Goal: Complete application form

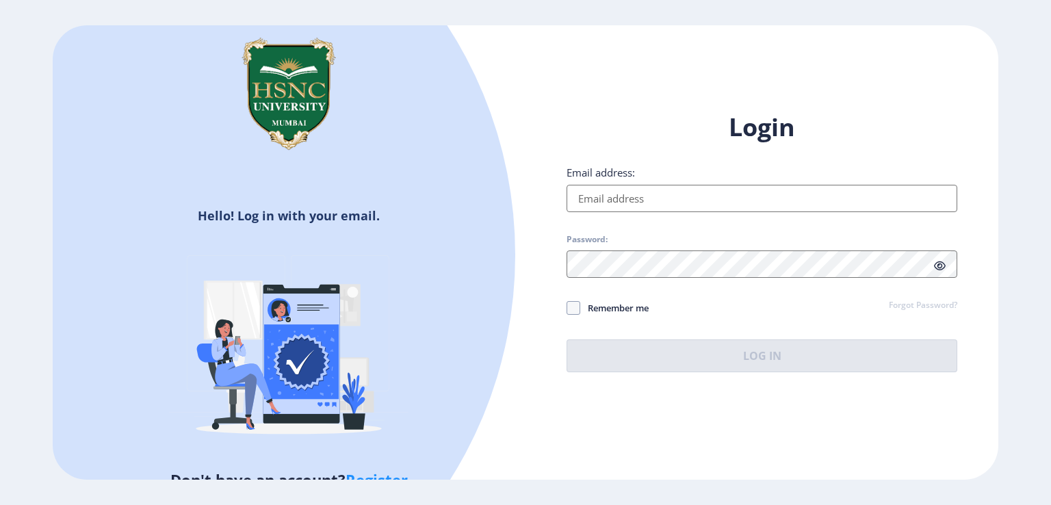
click at [628, 192] on input "Email address:" at bounding box center [761, 198] width 391 height 27
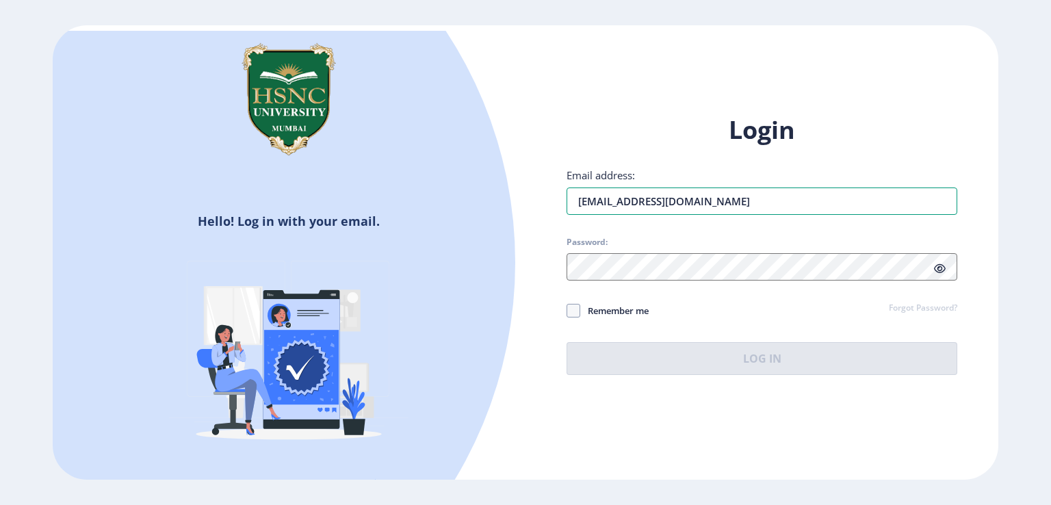
type input "[EMAIL_ADDRESS][DOMAIN_NAME]"
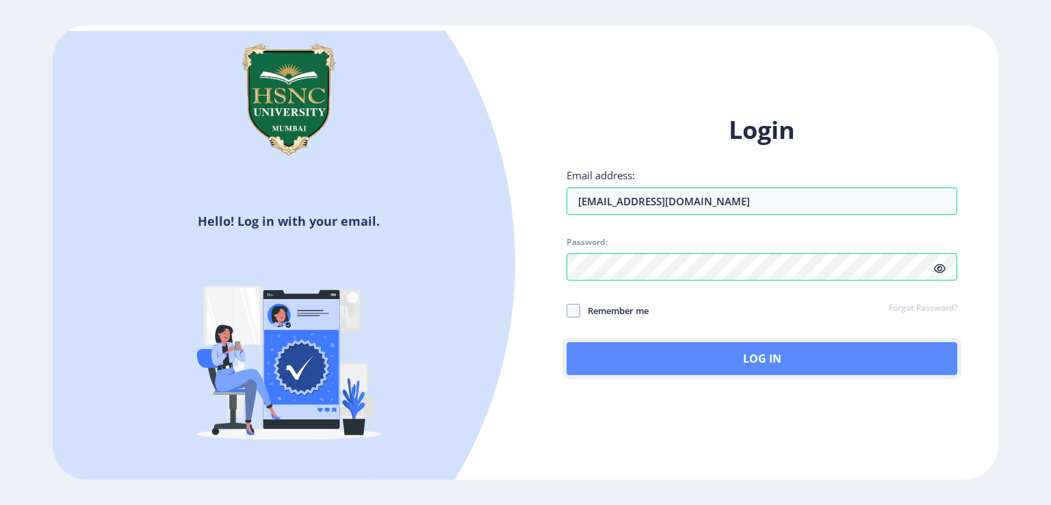
click at [709, 356] on button "Log In" at bounding box center [761, 358] width 391 height 33
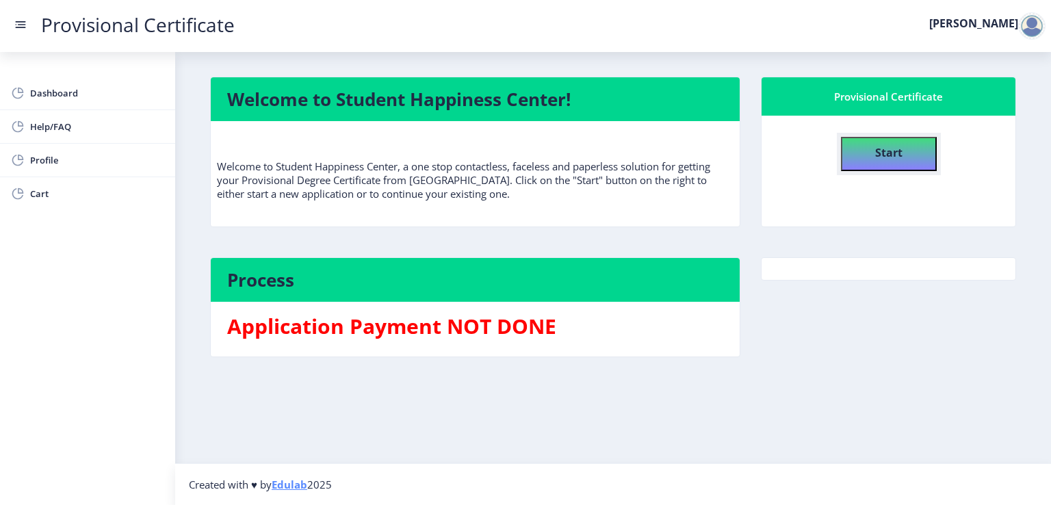
click at [900, 151] on b "Start" at bounding box center [888, 152] width 27 height 15
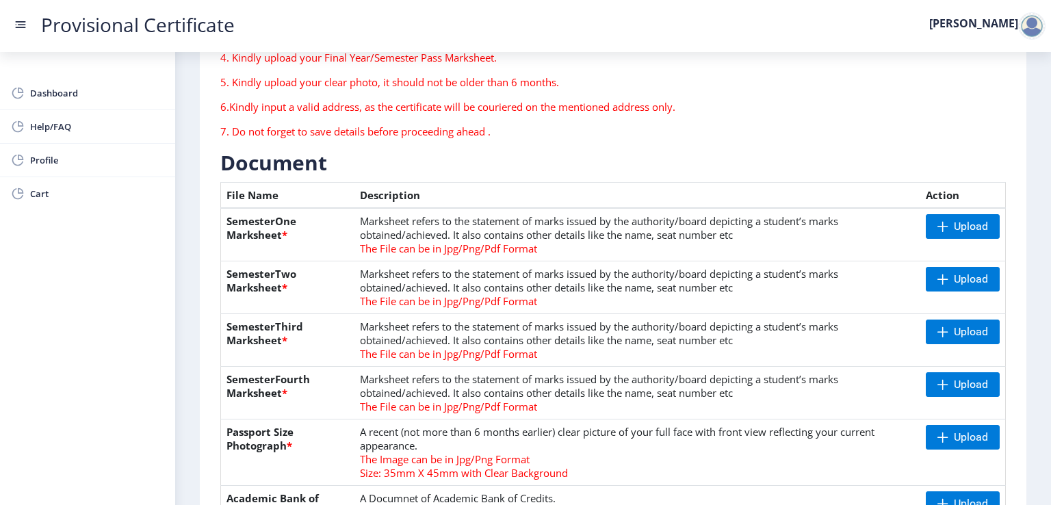
scroll to position [137, 0]
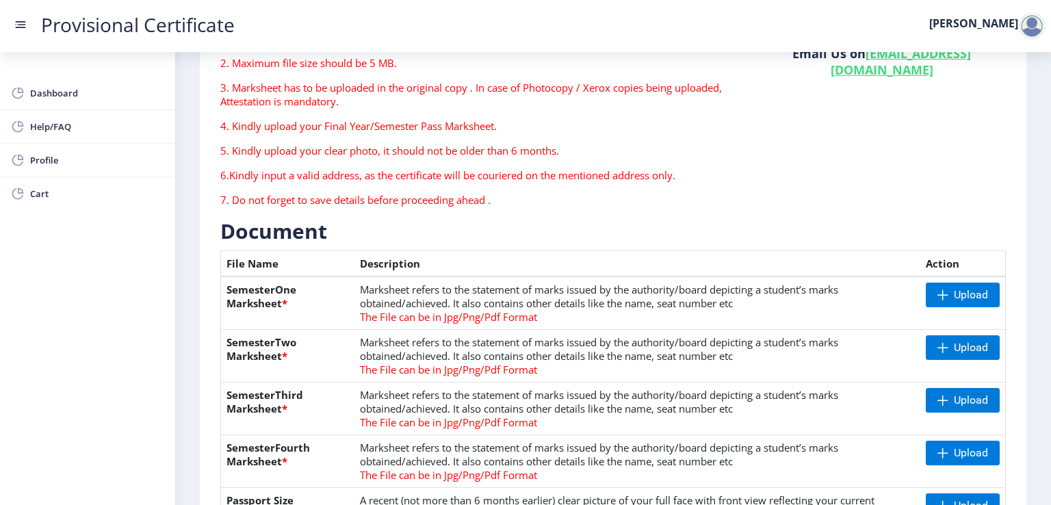
drag, startPoint x: 350, startPoint y: 98, endPoint x: 655, endPoint y: 100, distance: 305.8
click at [655, 100] on p "3. Marksheet has to be uploaded in the original copy . In case of Photocopy / X…" at bounding box center [478, 94] width 516 height 27
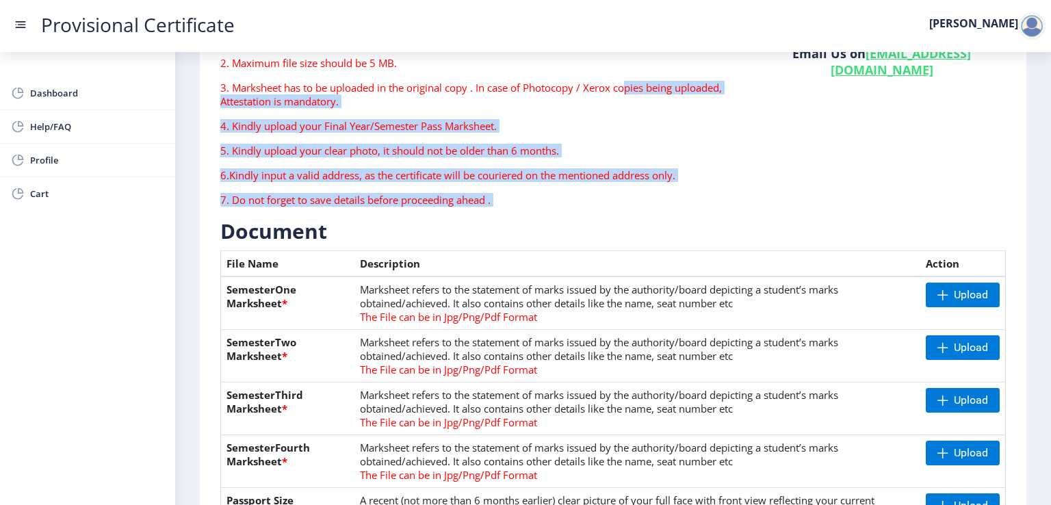
drag, startPoint x: 737, startPoint y: 97, endPoint x: 750, endPoint y: 97, distance: 13.0
click at [750, 97] on div "Instruction 1. Upload the documents in jpg/jpeg/png or pdf format only . 2. Max…" at bounding box center [613, 112] width 806 height 211
click at [657, 122] on p "4. Kindly upload your Final Year/Semester Pass Marksheet." at bounding box center [478, 126] width 516 height 14
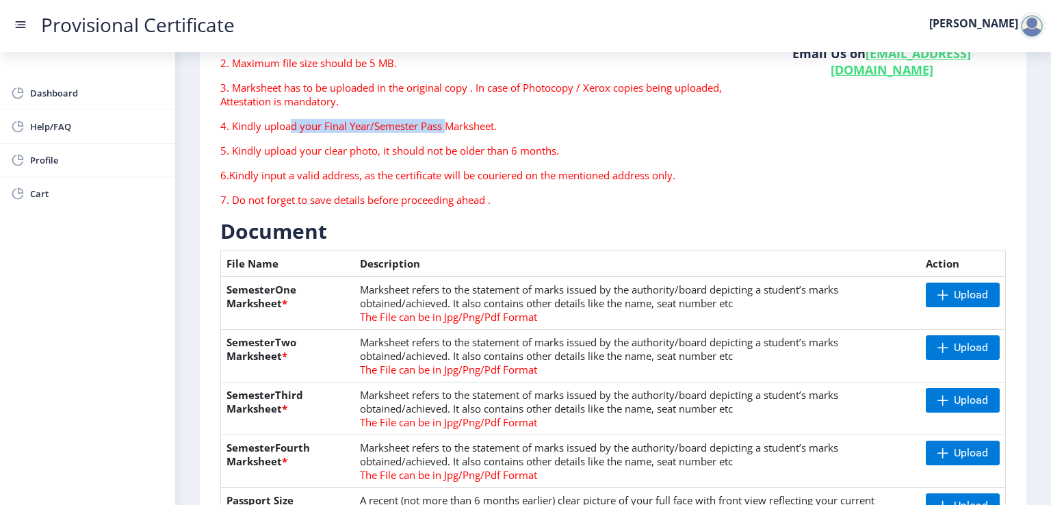
drag, startPoint x: 324, startPoint y: 129, endPoint x: 449, endPoint y: 131, distance: 125.2
click at [449, 131] on p "4. Kindly upload your Final Year/Semester Pass Marksheet." at bounding box center [478, 126] width 516 height 14
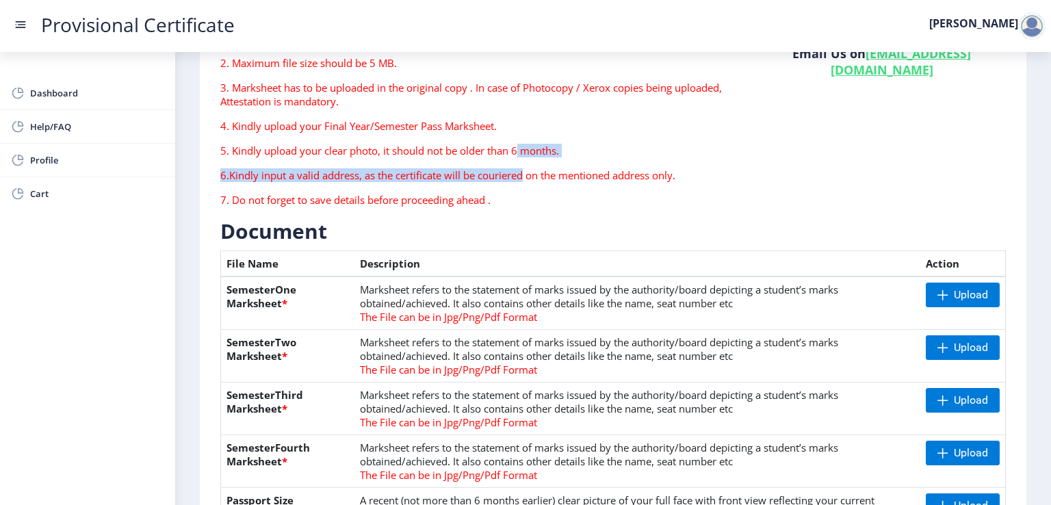
click at [517, 157] on div "Instruction 1. Upload the documents in jpg/jpeg/png or pdf format only . 2. Max…" at bounding box center [478, 112] width 537 height 211
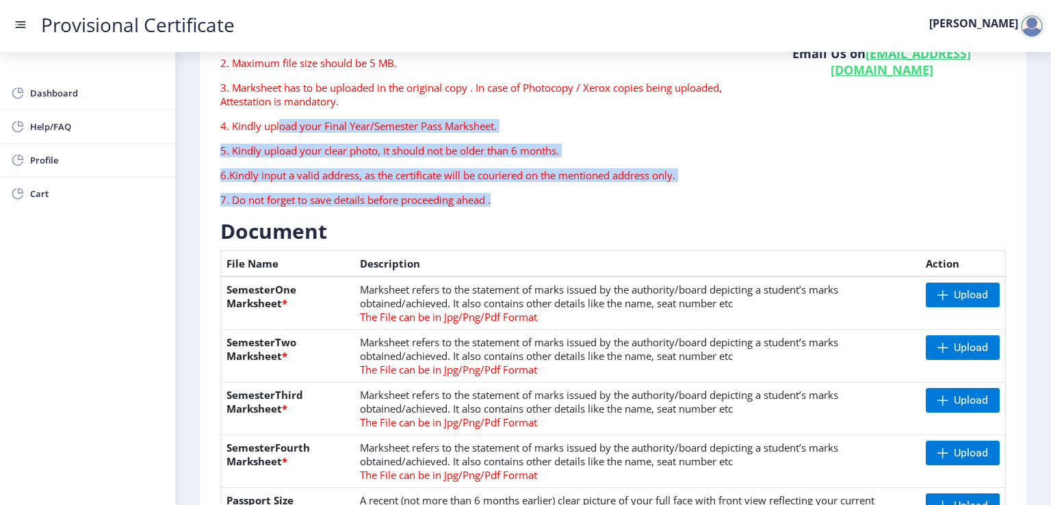
drag, startPoint x: 279, startPoint y: 120, endPoint x: 641, endPoint y: 226, distance: 376.9
click at [617, 184] on div "Instruction 1. Upload the documents in jpg/jpeg/png or pdf format only . 2. Max…" at bounding box center [478, 112] width 537 height 211
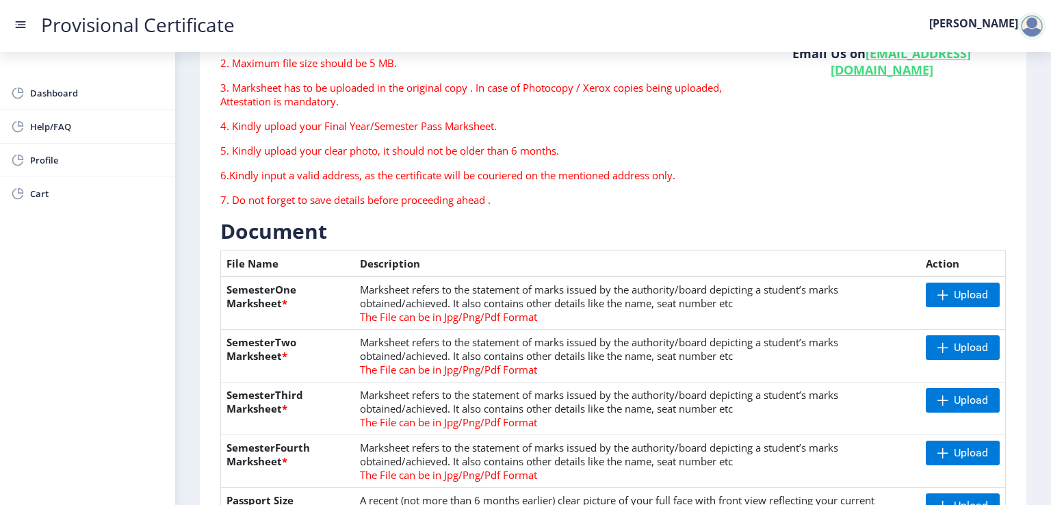
click at [644, 236] on h3 "Document" at bounding box center [612, 231] width 785 height 27
